Goal: Use online tool/utility: Utilize a website feature to perform a specific function

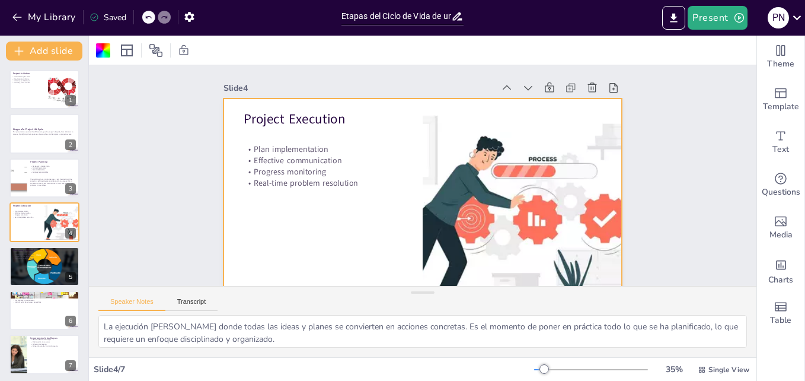
scroll to position [1, 0]
click at [30, 88] on div at bounding box center [44, 88] width 71 height 40
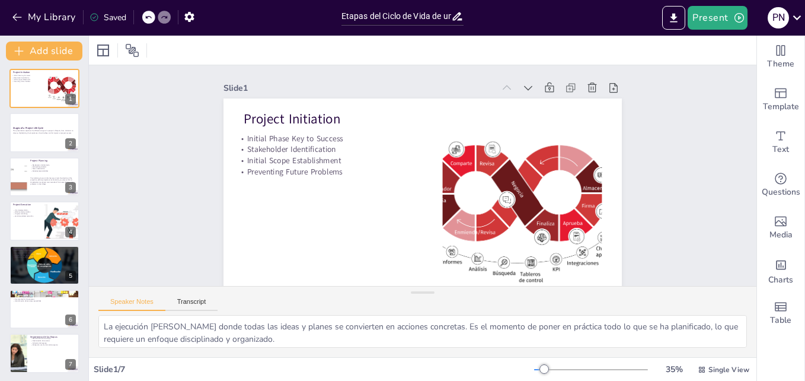
scroll to position [0, 0]
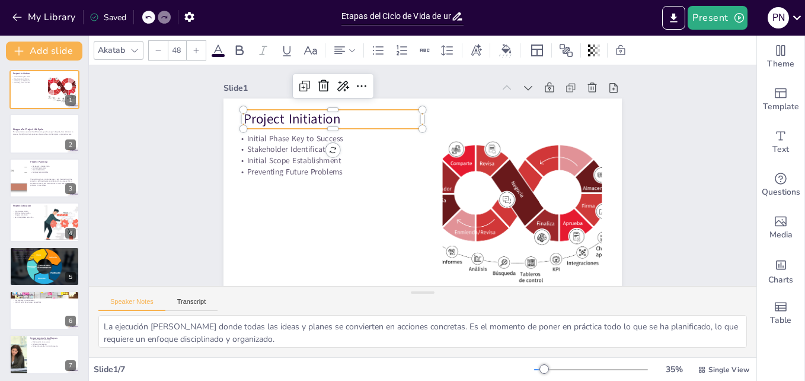
click at [250, 117] on span "Project Initiation" at bounding box center [292, 119] width 97 height 18
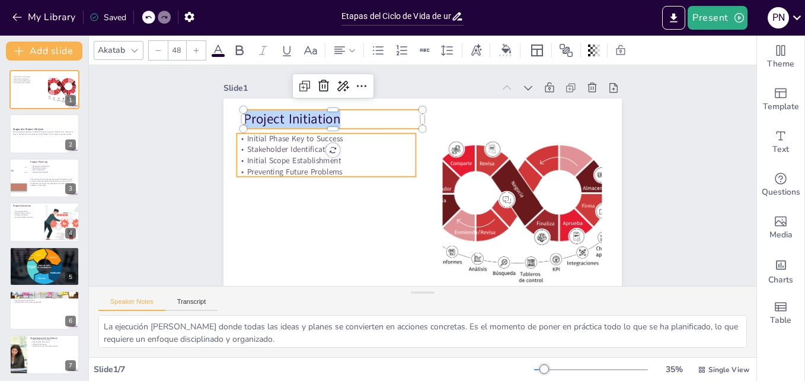
click at [265, 148] on p "Stakeholder Identification" at bounding box center [326, 149] width 179 height 11
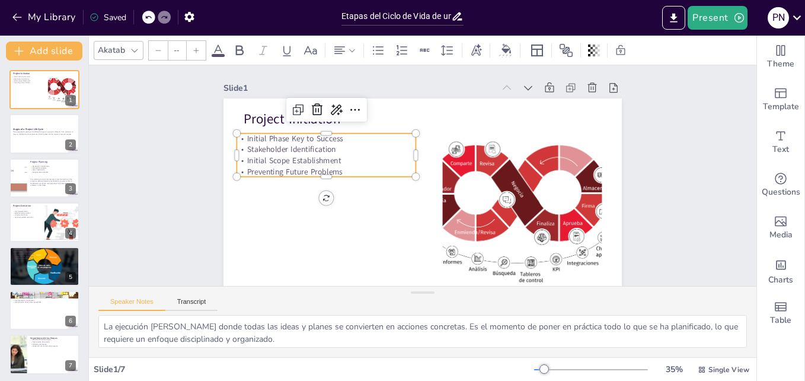
click at [344, 170] on p "Preventing Future Problems" at bounding box center [326, 171] width 179 height 11
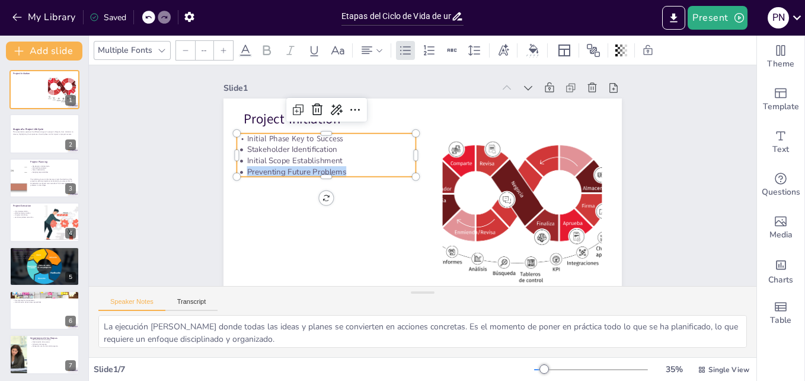
click at [344, 170] on p "Preventing Future Problems" at bounding box center [326, 171] width 179 height 11
drag, startPoint x: 344, startPoint y: 170, endPoint x: 300, endPoint y: 167, distance: 44.6
click at [300, 167] on p "Preventing Future Problems" at bounding box center [326, 171] width 179 height 11
type input "38"
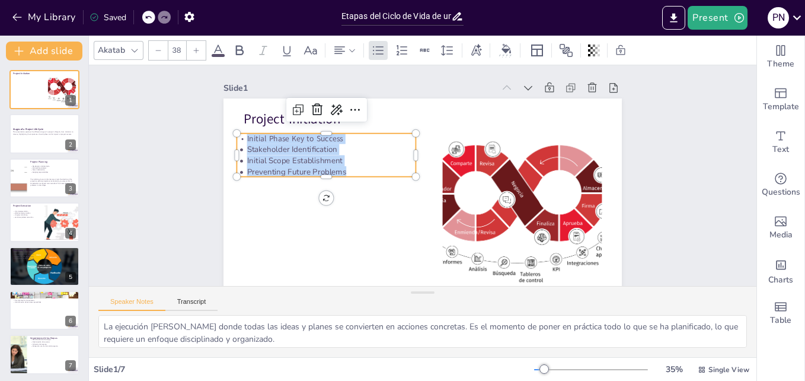
drag, startPoint x: 345, startPoint y: 171, endPoint x: 235, endPoint y: 139, distance: 114.7
click at [237, 139] on div "Initial Phase Key to Success Stakeholder Identification Initial Scope Establish…" at bounding box center [326, 155] width 179 height 44
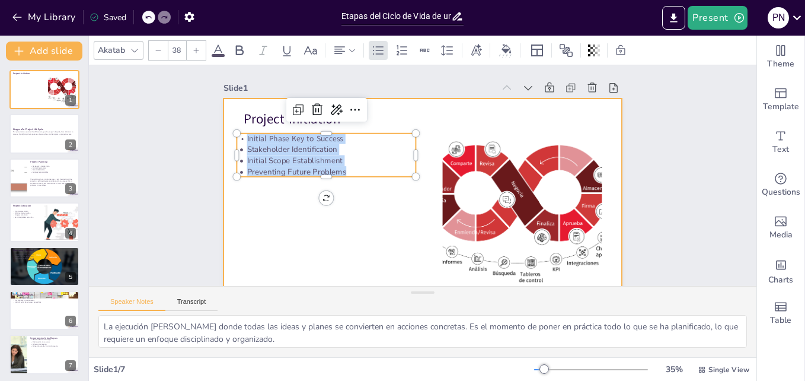
copy div "Initial Phase Key to Success Stakeholder Identification Initial Scope Establish…"
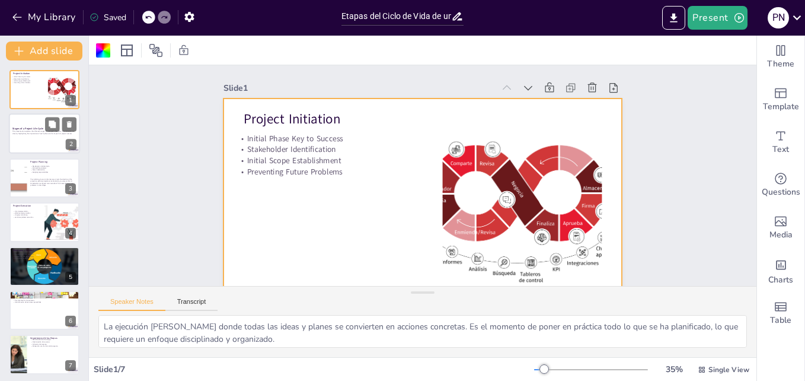
click at [37, 141] on div at bounding box center [44, 134] width 71 height 40
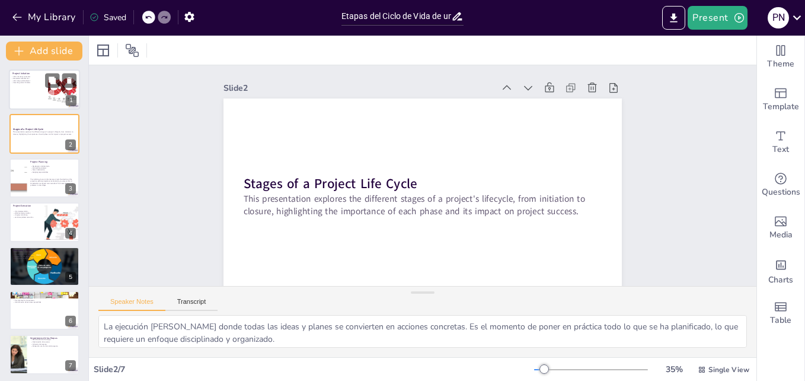
click at [39, 92] on div at bounding box center [44, 89] width 71 height 40
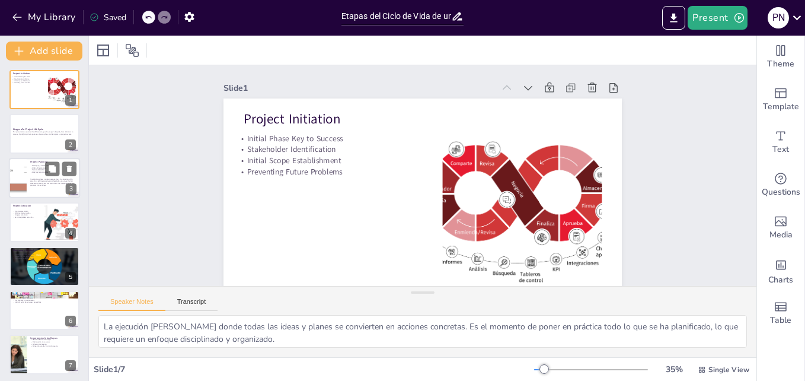
click at [55, 188] on div at bounding box center [44, 178] width 71 height 40
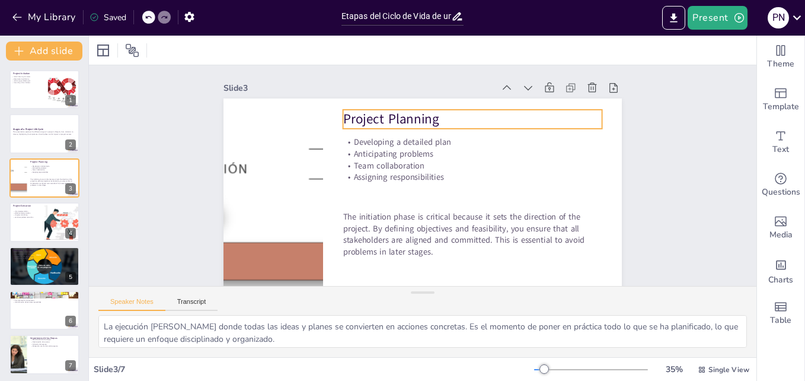
click at [457, 122] on p "Project Planning" at bounding box center [472, 119] width 259 height 18
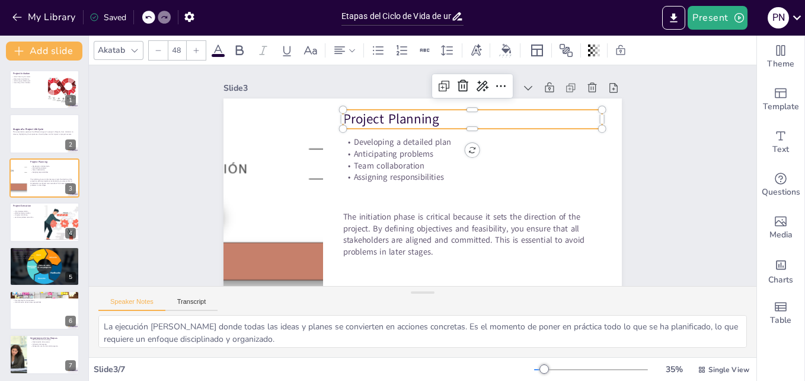
click at [457, 122] on p "Project Planning" at bounding box center [472, 119] width 259 height 18
copy span "Project Planning"
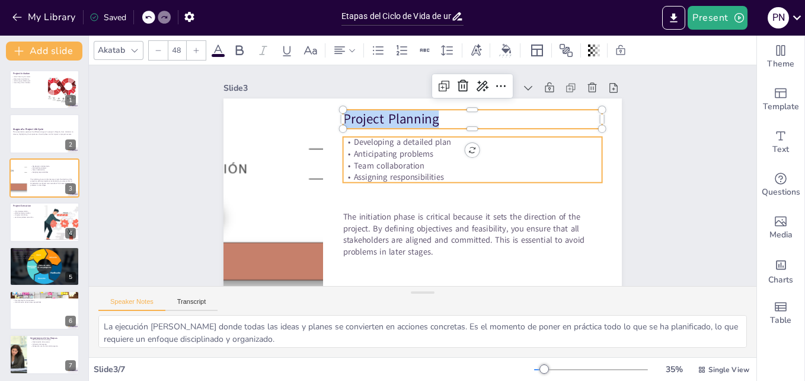
click at [359, 148] on span "Anticipating problems" at bounding box center [393, 153] width 79 height 11
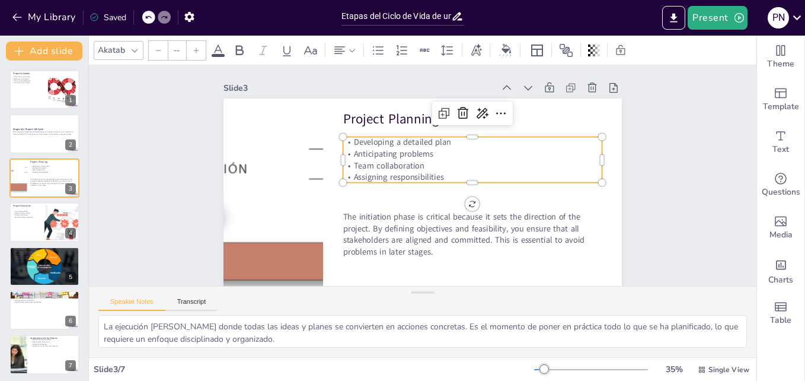
click at [442, 175] on p "Assigning responsibilities" at bounding box center [472, 177] width 259 height 12
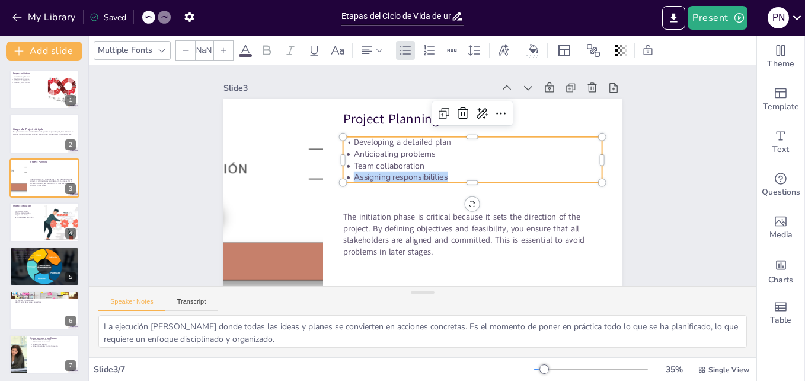
click at [442, 175] on p "Assigning responsibilities" at bounding box center [472, 177] width 259 height 12
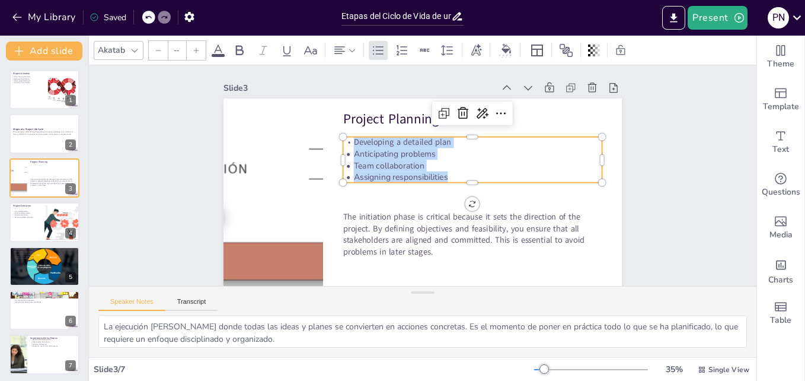
drag, startPoint x: 445, startPoint y: 175, endPoint x: 354, endPoint y: 147, distance: 95.5
click at [354, 147] on div "Developing a detailed plan Anticipating problems Team collaboration Assigning r…" at bounding box center [472, 159] width 259 height 46
copy div "Developing a detailed plan Anticipating problems Team collaboration Assigning r…"
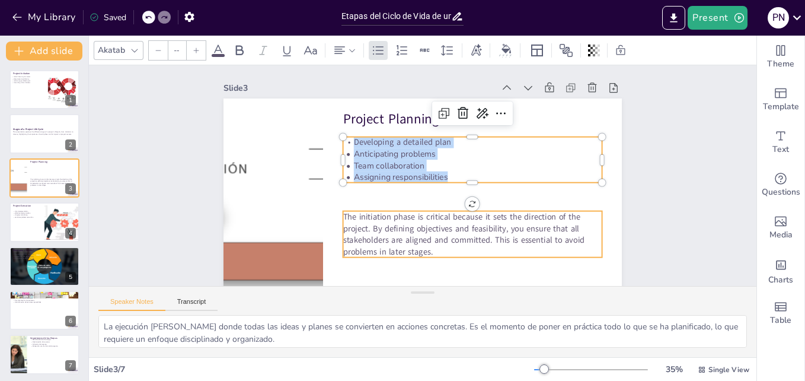
click at [393, 252] on p "The initiation phase is critical because it sets the direction of the project. …" at bounding box center [472, 234] width 259 height 46
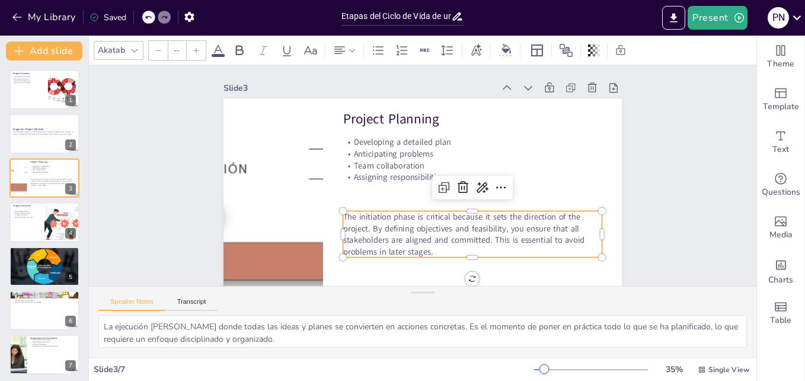
type input "40"
click at [400, 250] on p "The initiation phase is critical because it sets the direction of the project. …" at bounding box center [472, 234] width 259 height 46
click at [39, 256] on p "Evaluación del rendimiento" at bounding box center [44, 255] width 64 height 2
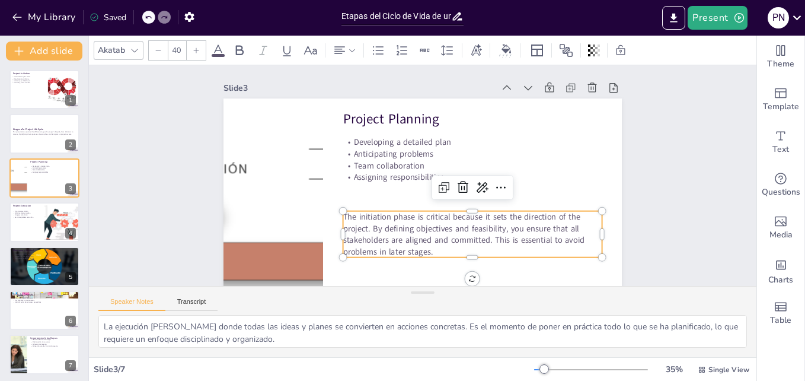
scroll to position [3, 0]
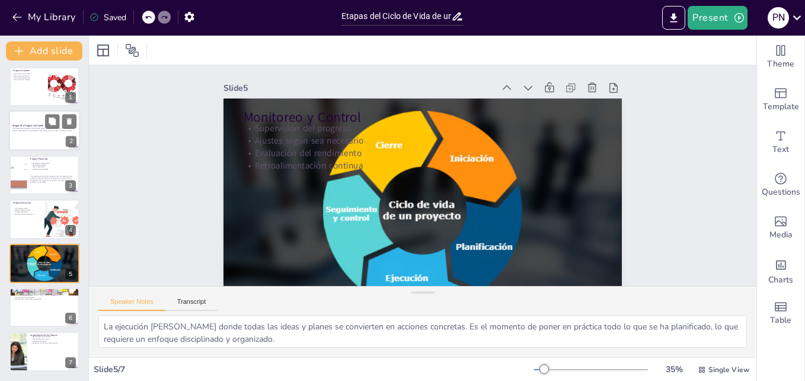
click at [45, 135] on div at bounding box center [44, 131] width 71 height 40
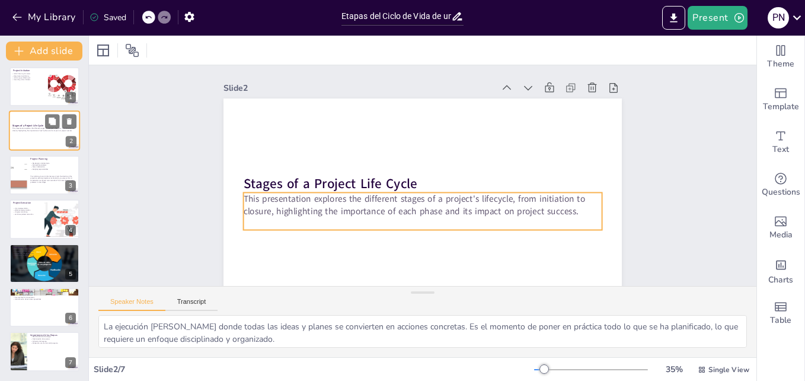
scroll to position [0, 0]
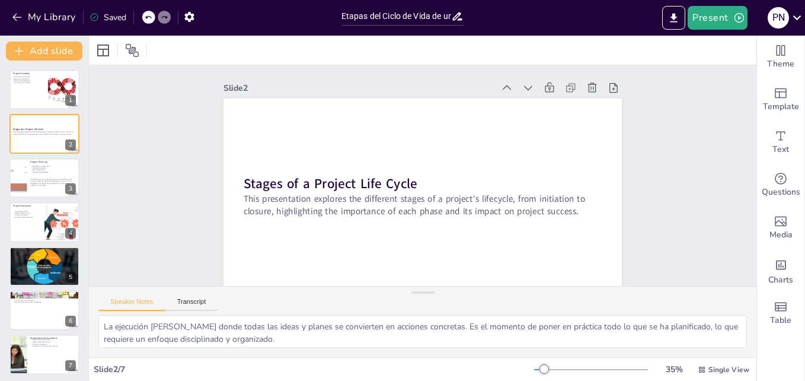
click at [146, 21] on icon at bounding box center [148, 17] width 7 height 7
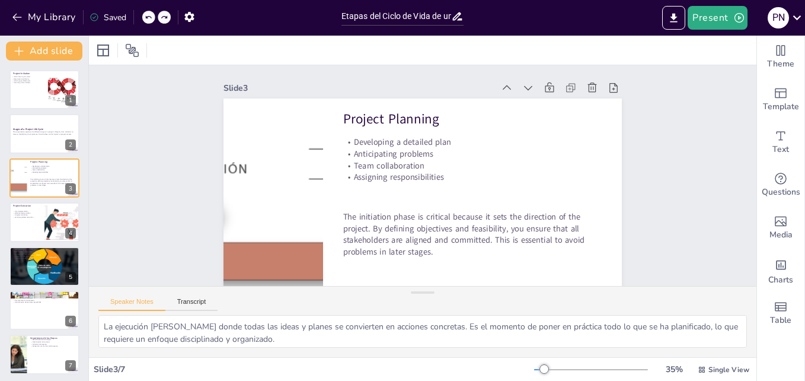
click at [146, 21] on icon at bounding box center [148, 17] width 7 height 7
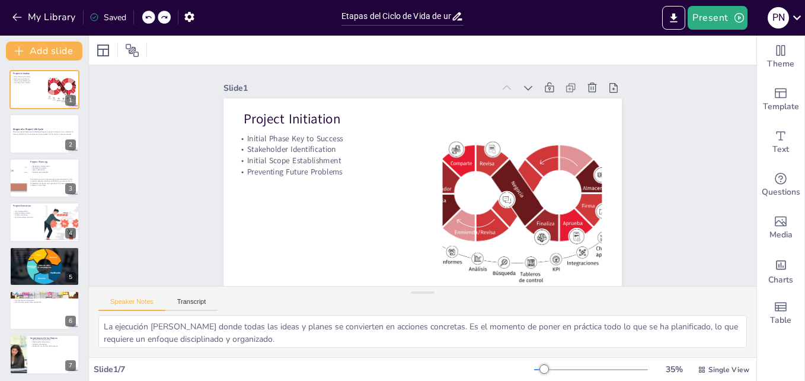
click at [146, 21] on icon at bounding box center [148, 17] width 7 height 7
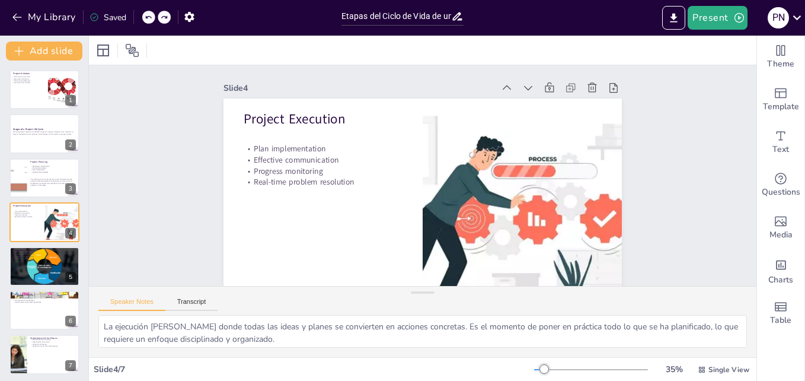
click at [146, 21] on icon at bounding box center [148, 17] width 7 height 7
click at [146, 21] on div "My Library Saving......" at bounding box center [107, 16] width 214 height 21
click at [156, 18] on div "My Library Saving......" at bounding box center [107, 16] width 214 height 21
click at [160, 17] on icon at bounding box center [161, 17] width 6 height 3
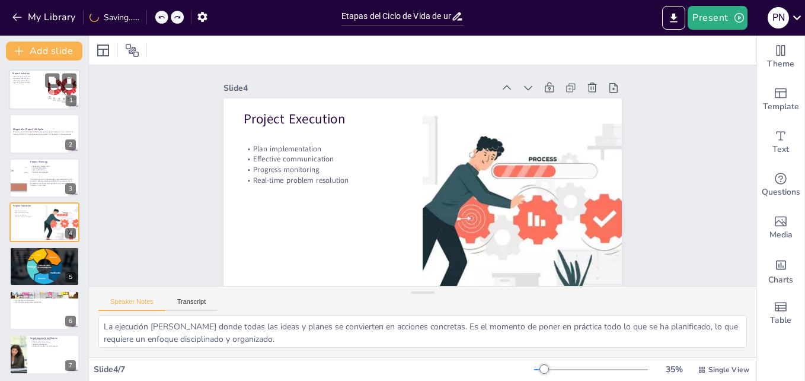
click at [41, 81] on p "Initial Scope Establishment" at bounding box center [27, 80] width 32 height 2
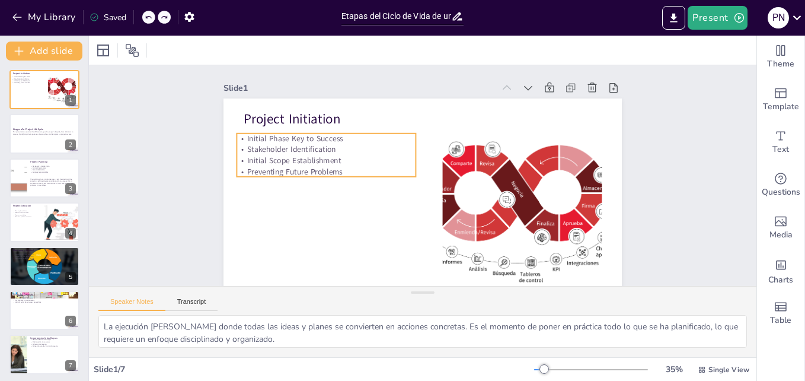
click at [356, 168] on p "Preventing Future Problems" at bounding box center [326, 171] width 179 height 11
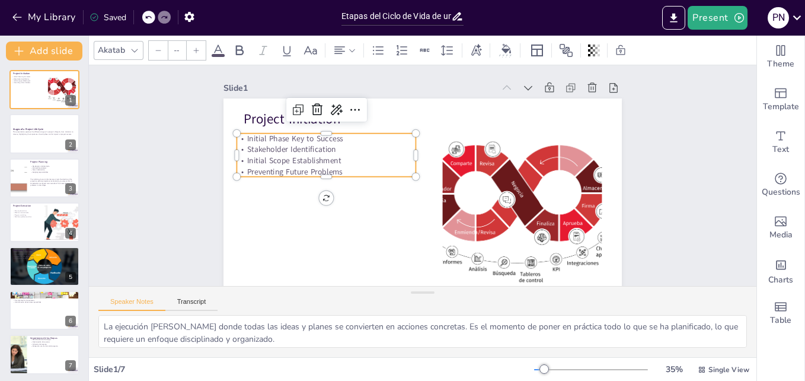
click at [356, 168] on p "Preventing Future Problems" at bounding box center [326, 171] width 179 height 11
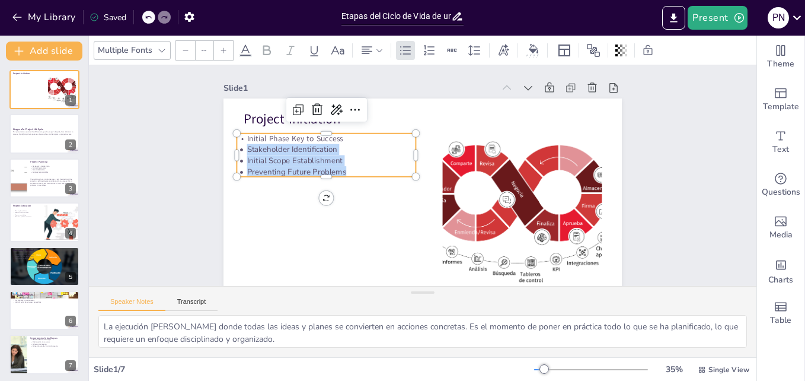
type input "38"
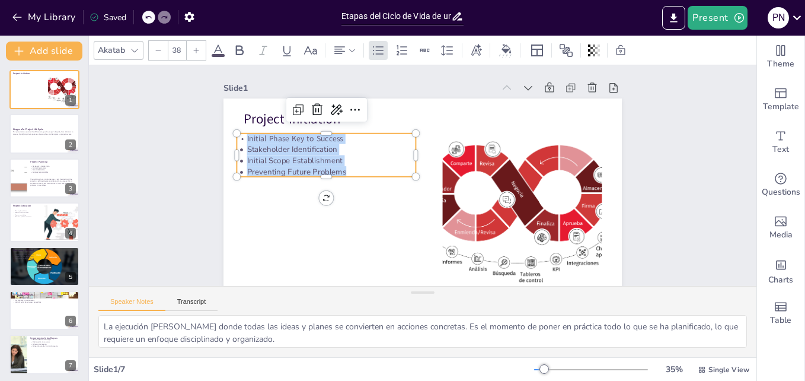
drag, startPoint x: 356, startPoint y: 168, endPoint x: 234, endPoint y: 139, distance: 125.6
click at [237, 139] on div "Initial Phase Key to Success Stakeholder Identification Initial Scope Establish…" at bounding box center [326, 155] width 179 height 44
copy div "Initial Phase Key to Success Stakeholder Identification Initial Scope Establish…"
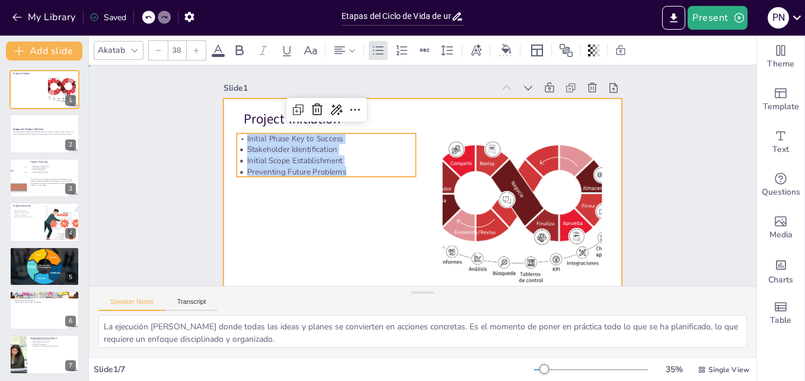
click at [263, 234] on div at bounding box center [423, 210] width 399 height 224
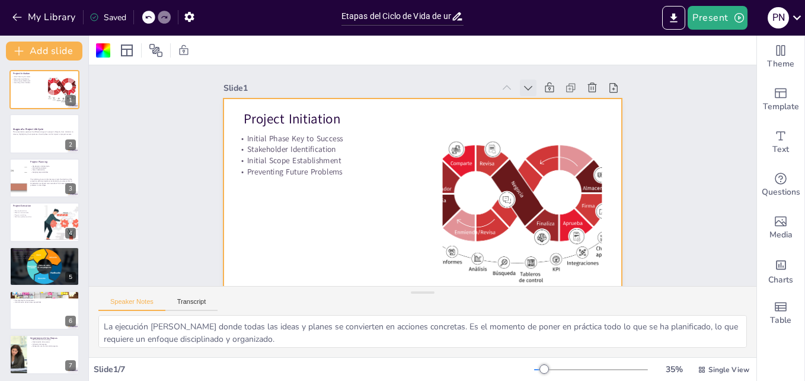
click at [525, 91] on icon at bounding box center [529, 88] width 12 height 12
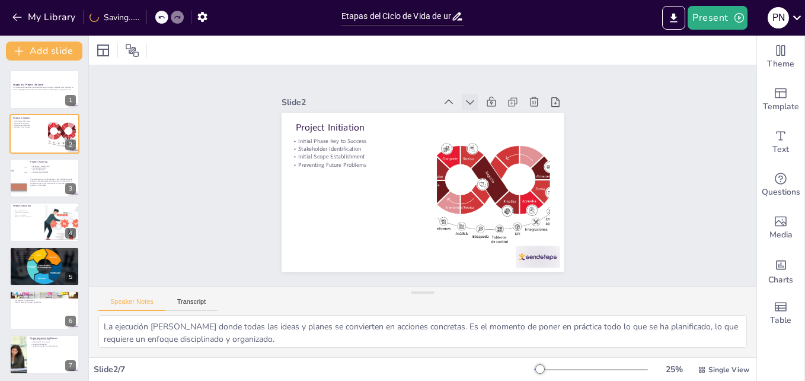
click at [466, 100] on icon at bounding box center [470, 102] width 8 height 5
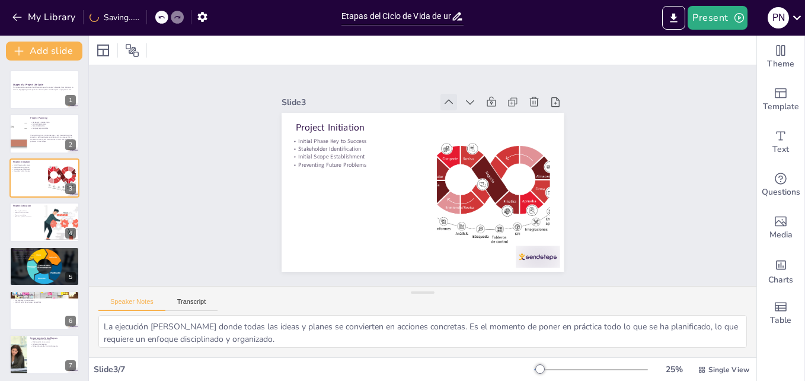
click at [445, 99] on icon at bounding box center [449, 102] width 12 height 12
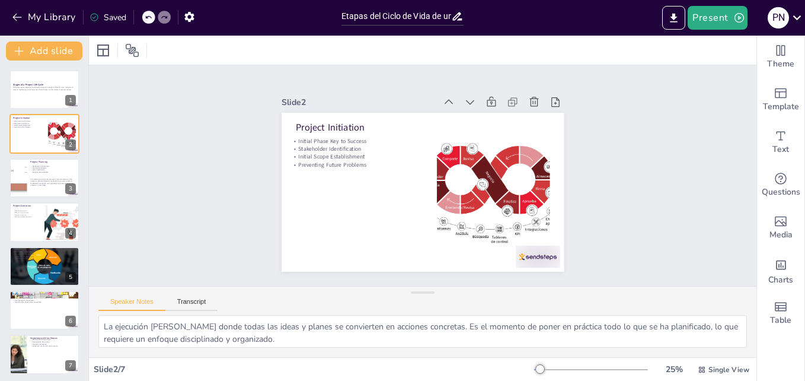
click at [445, 99] on icon at bounding box center [449, 102] width 12 height 12
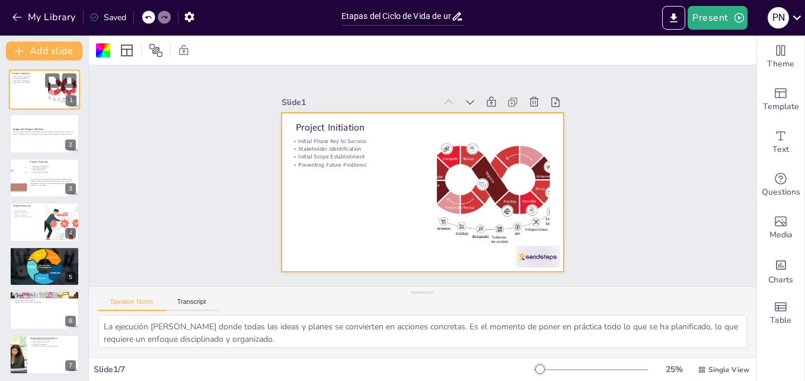
click at [26, 90] on div at bounding box center [44, 89] width 71 height 40
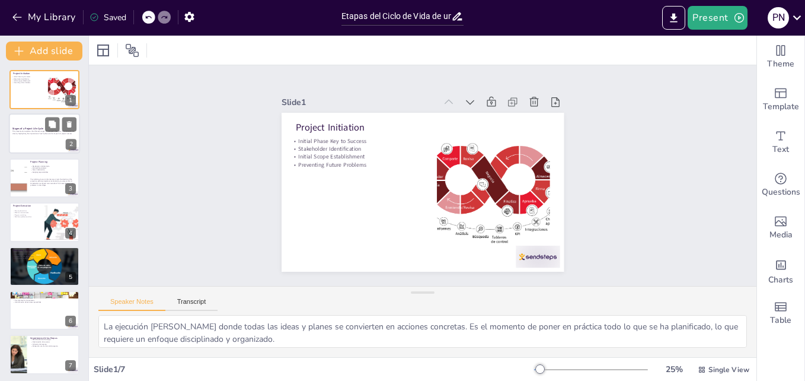
click at [36, 142] on div at bounding box center [44, 134] width 71 height 40
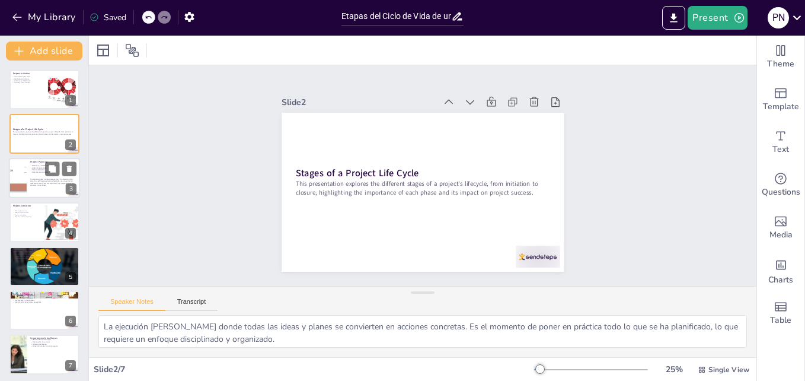
click at [36, 171] on span "Assigning responsibilities" at bounding box center [40, 172] width 16 height 2
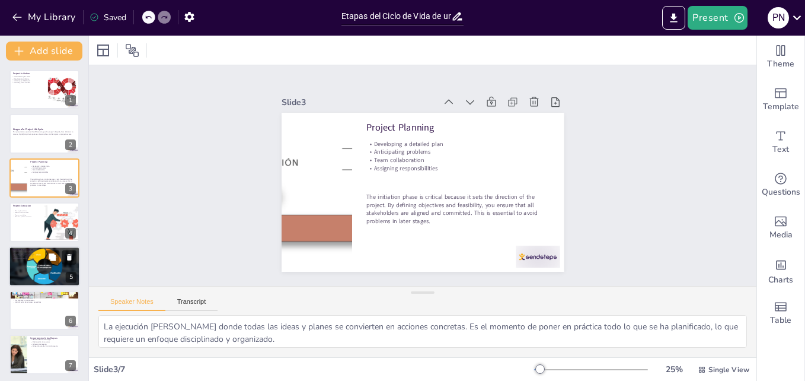
click at [37, 267] on div at bounding box center [44, 267] width 71 height 42
